Goal: Use online tool/utility

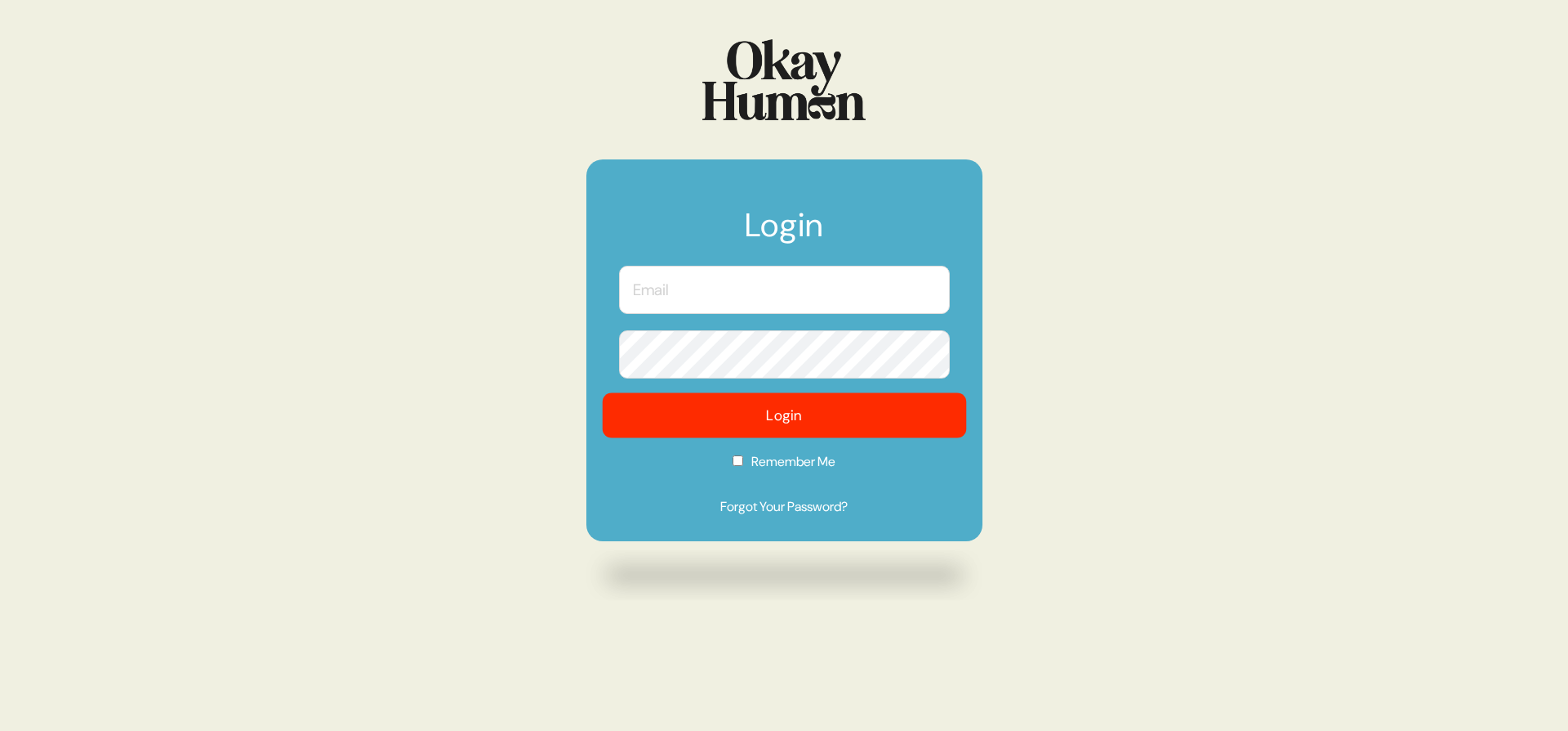
type input "[PERSON_NAME][EMAIL_ADDRESS][DOMAIN_NAME]"
click at [897, 419] on button "Login" at bounding box center [784, 415] width 364 height 45
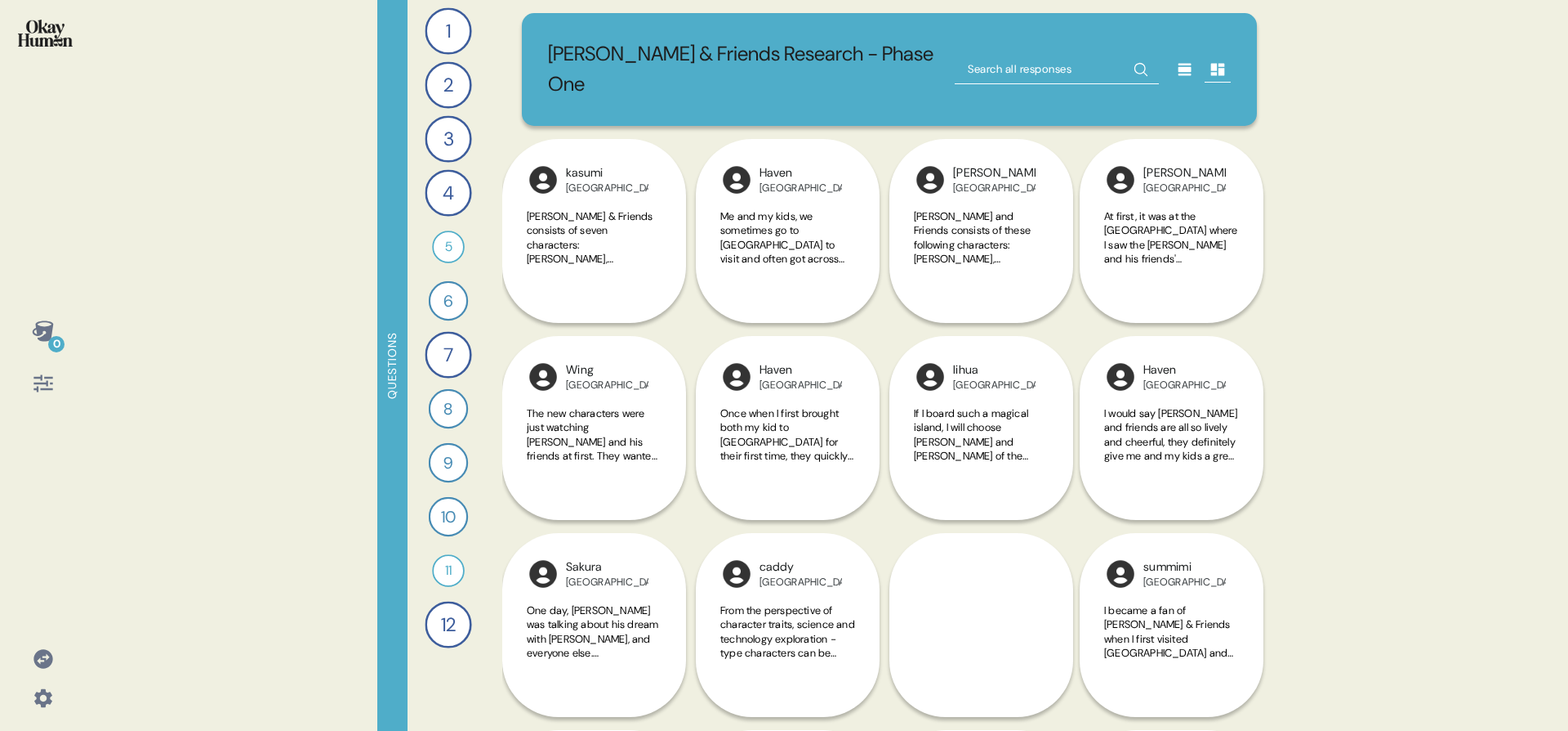
click at [43, 398] on div at bounding box center [43, 382] width 39 height 39
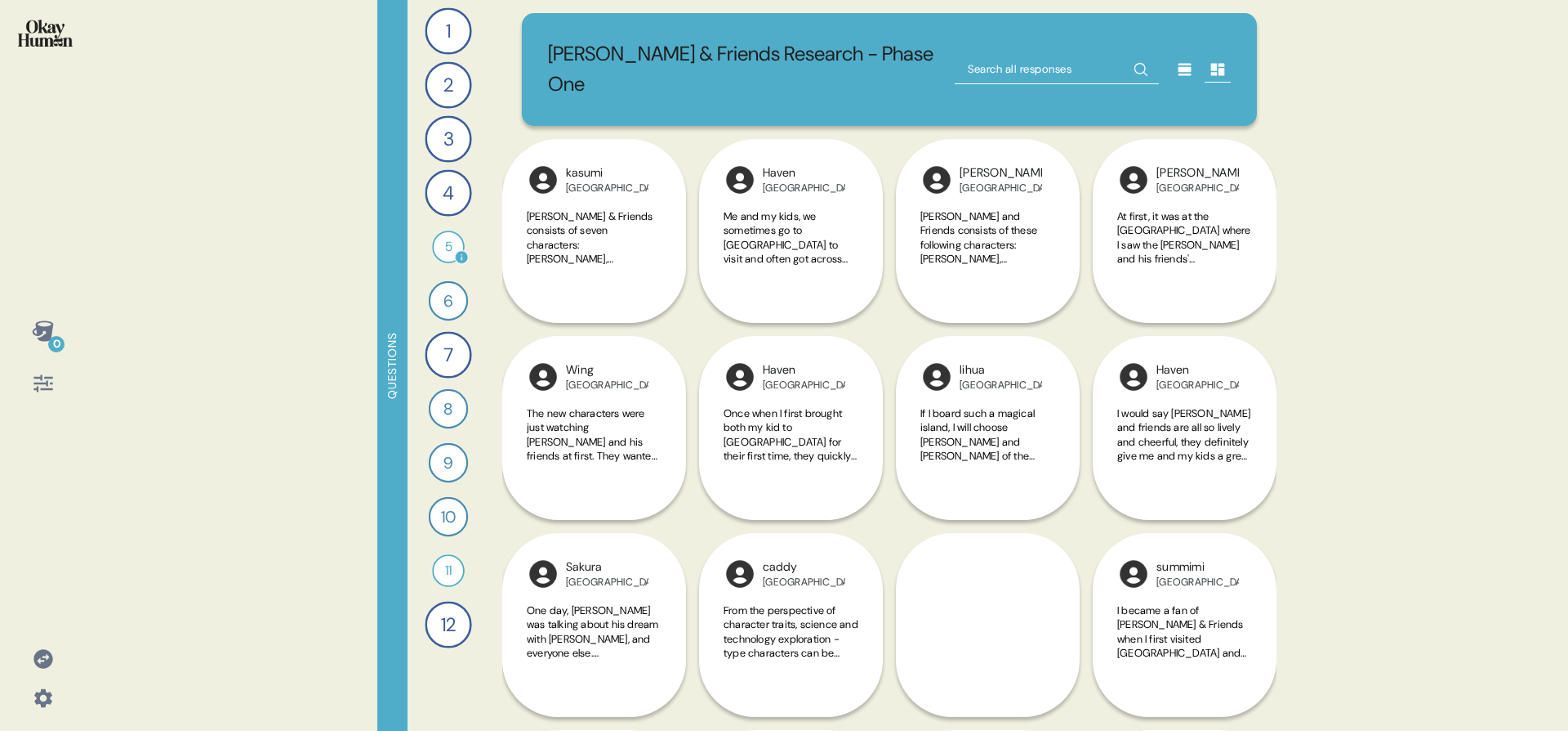
click at [444, 254] on div "5" at bounding box center [448, 247] width 33 height 33
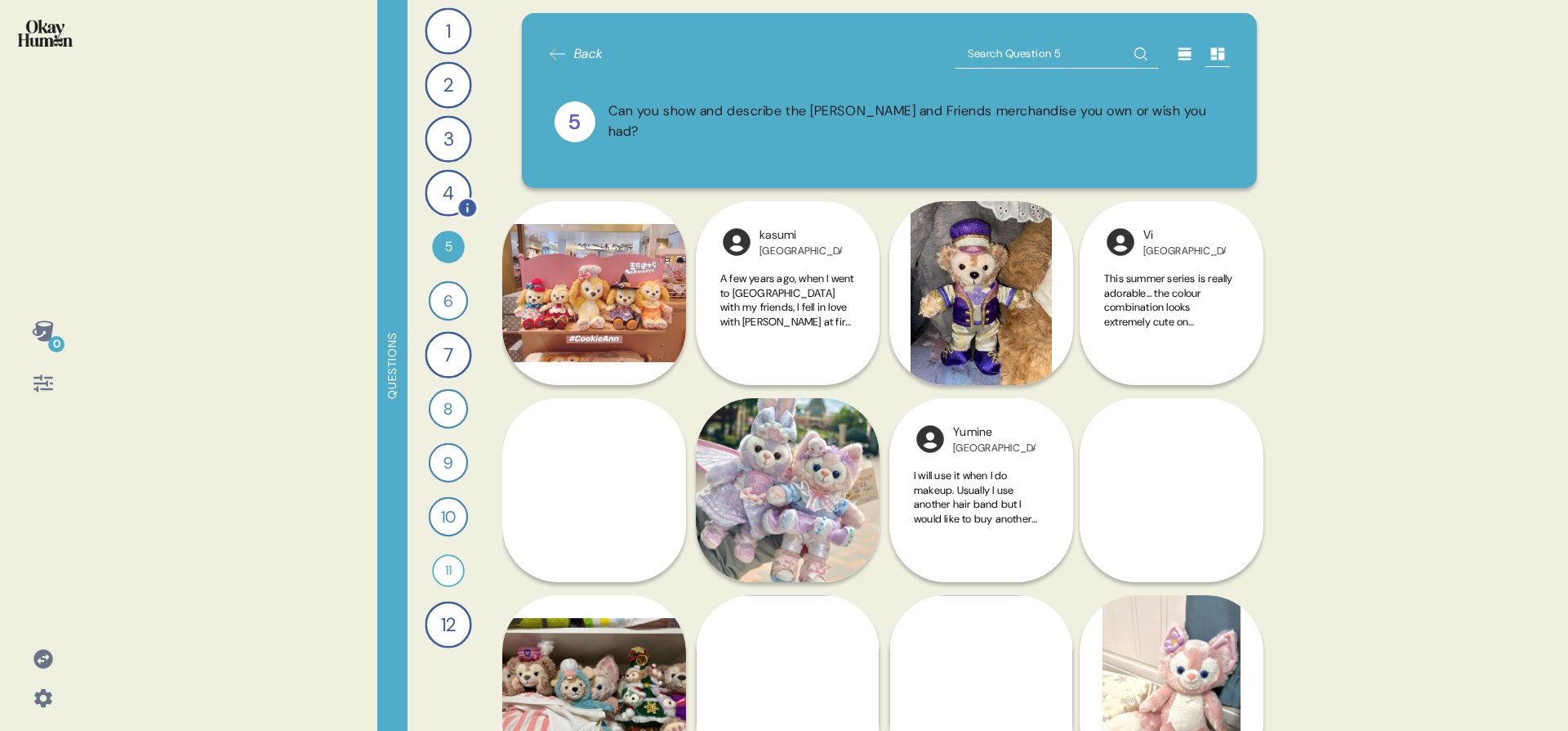
click at [453, 176] on div "4" at bounding box center [448, 192] width 47 height 47
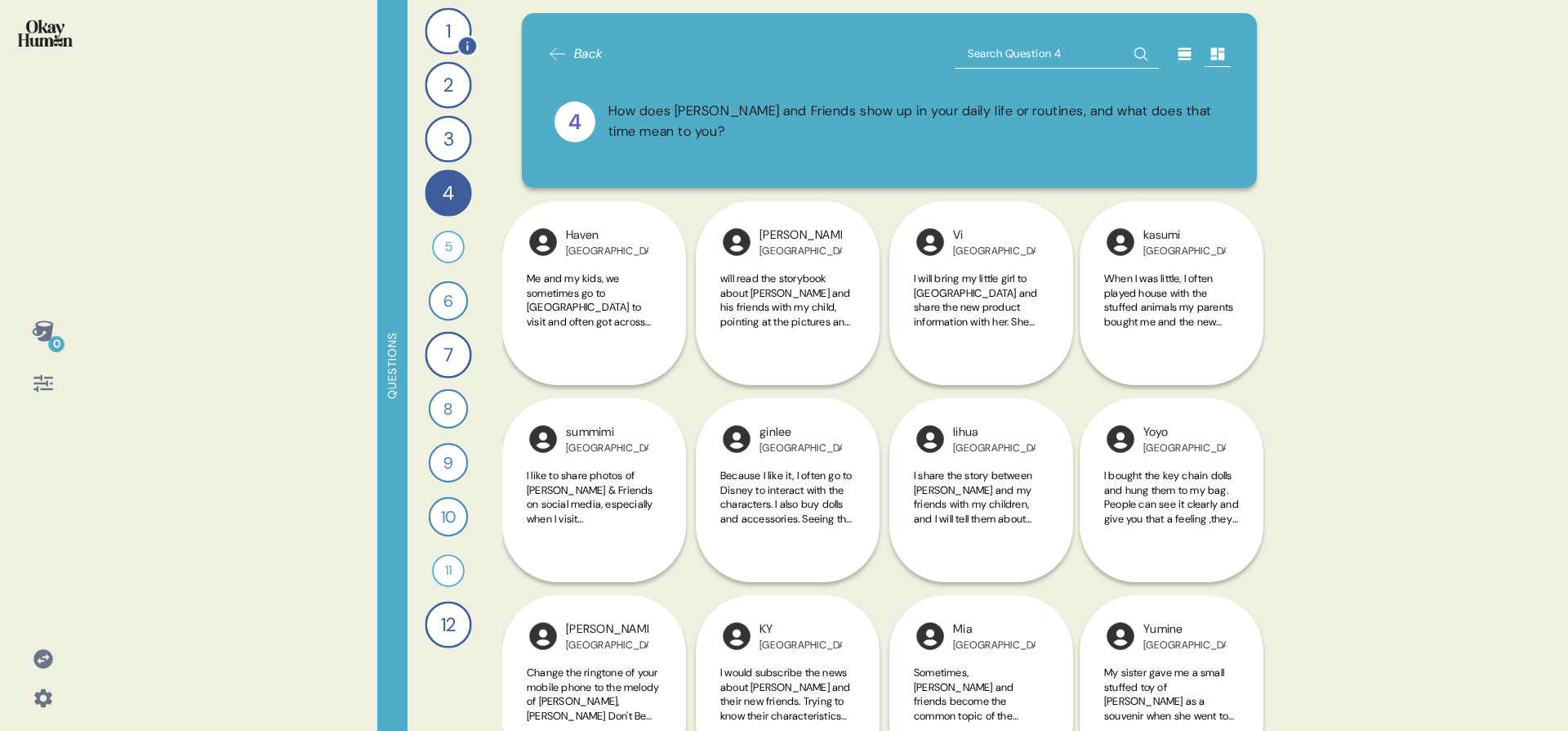
click at [437, 23] on div "1" at bounding box center [448, 30] width 47 height 47
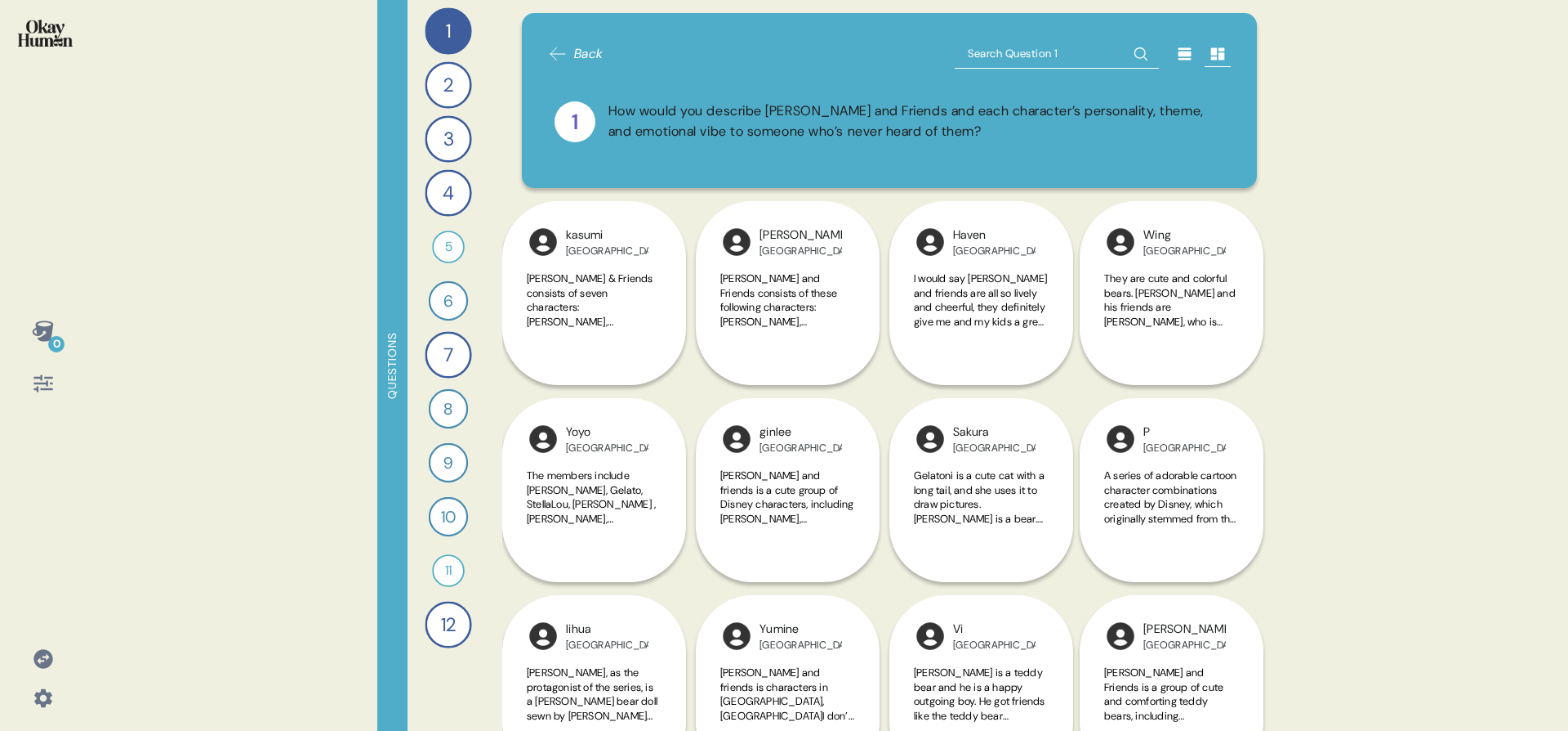
click at [55, 380] on div at bounding box center [43, 382] width 39 height 39
